Goal: Information Seeking & Learning: Learn about a topic

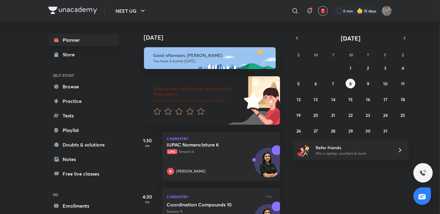
scroll to position [122, 0]
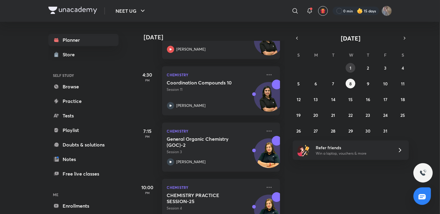
click at [348, 69] on button "1" at bounding box center [351, 68] width 10 height 10
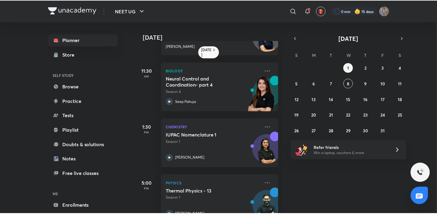
scroll to position [0, 0]
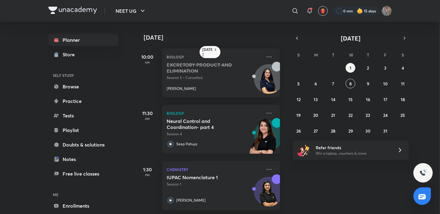
click at [260, 115] on div "Biology Neural Control and Coordination- part 4 Session 4 Seep Pahuja" at bounding box center [221, 129] width 118 height 49
click at [266, 114] on icon at bounding box center [269, 112] width 7 height 7
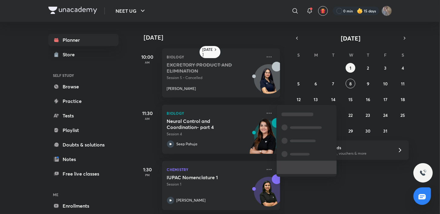
click at [308, 171] on li at bounding box center [307, 167] width 60 height 13
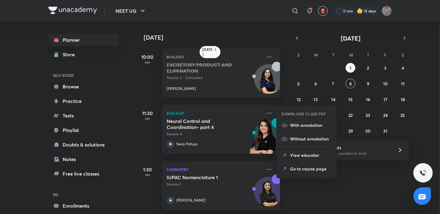
click at [308, 171] on p "Go to course page" at bounding box center [311, 168] width 42 height 6
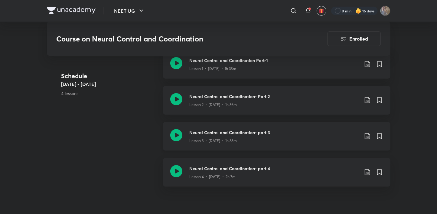
scroll to position [361, 0]
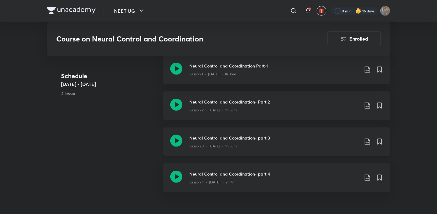
click at [180, 141] on icon at bounding box center [176, 141] width 12 height 12
